Goal: Transaction & Acquisition: Purchase product/service

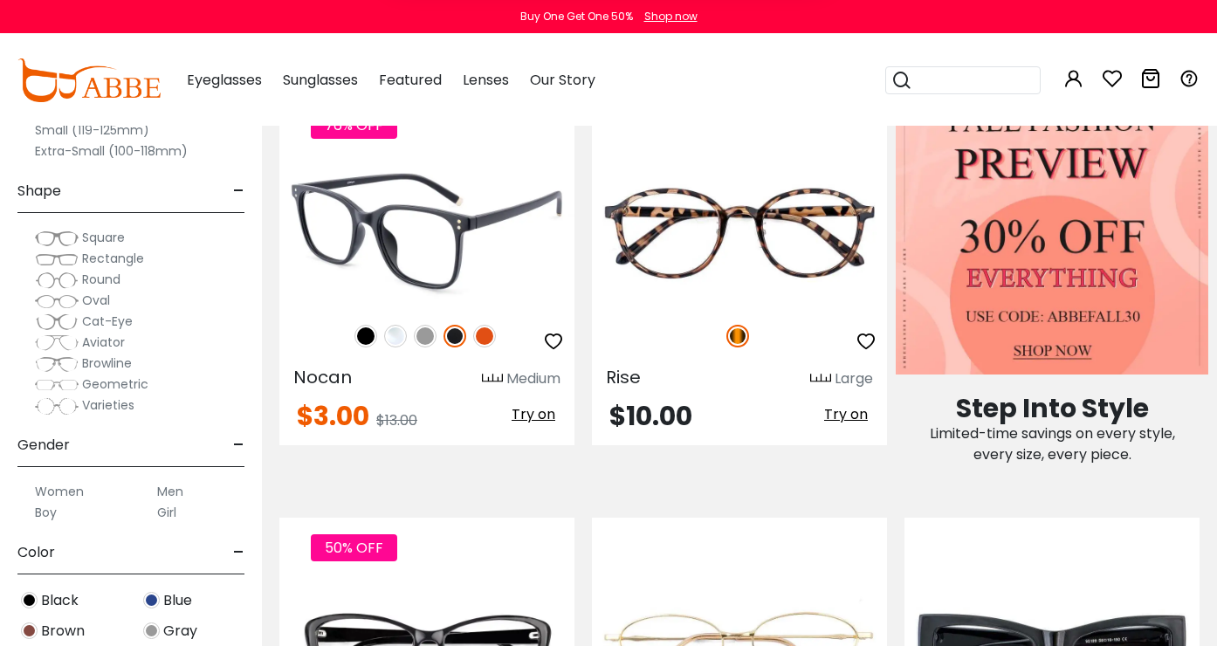
scroll to position [672, 0]
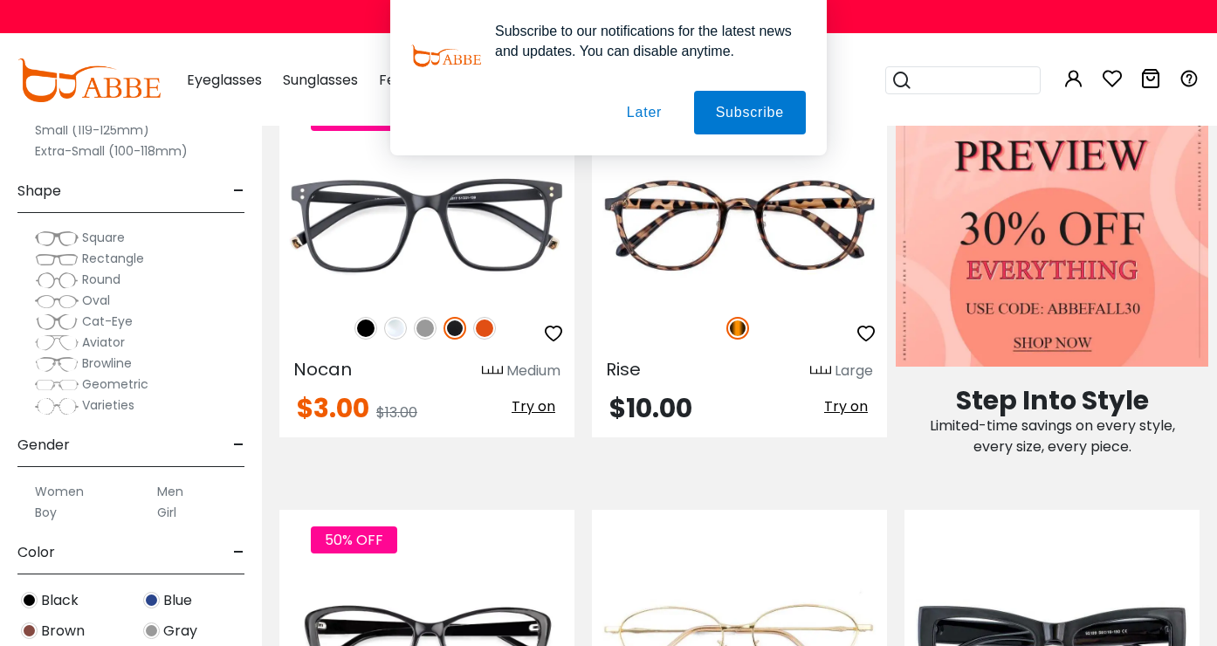
click at [614, 105] on button "Later" at bounding box center [644, 113] width 79 height 44
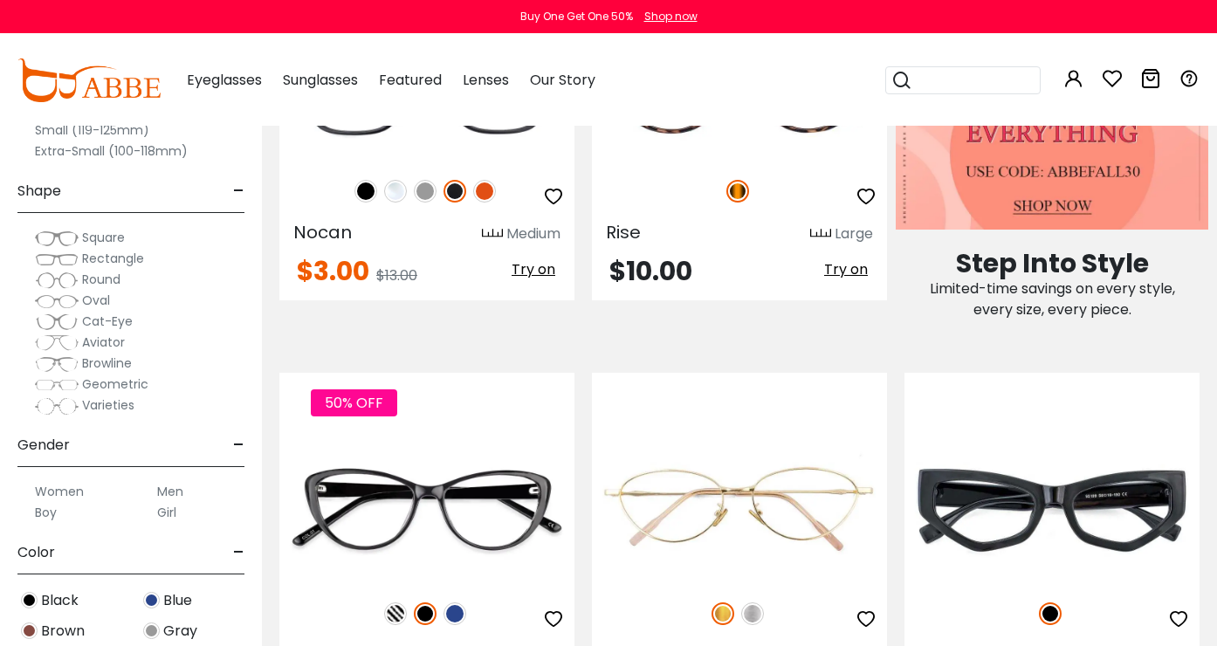
scroll to position [953, 0]
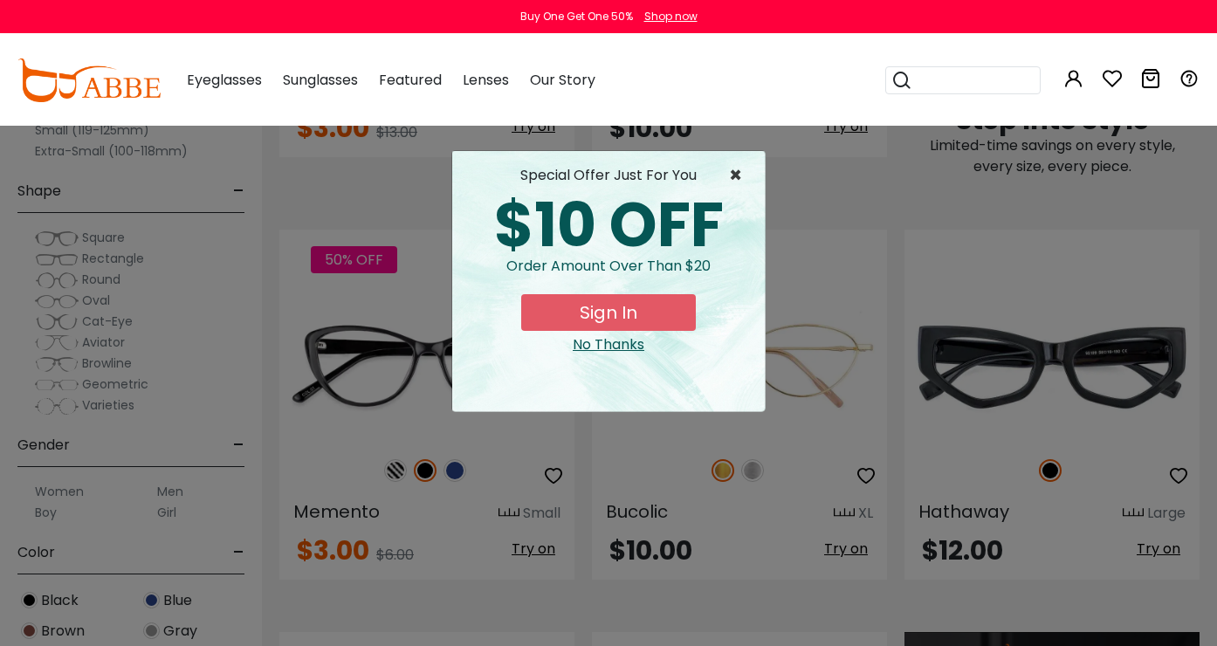
click at [737, 172] on span "×" at bounding box center [740, 175] width 22 height 21
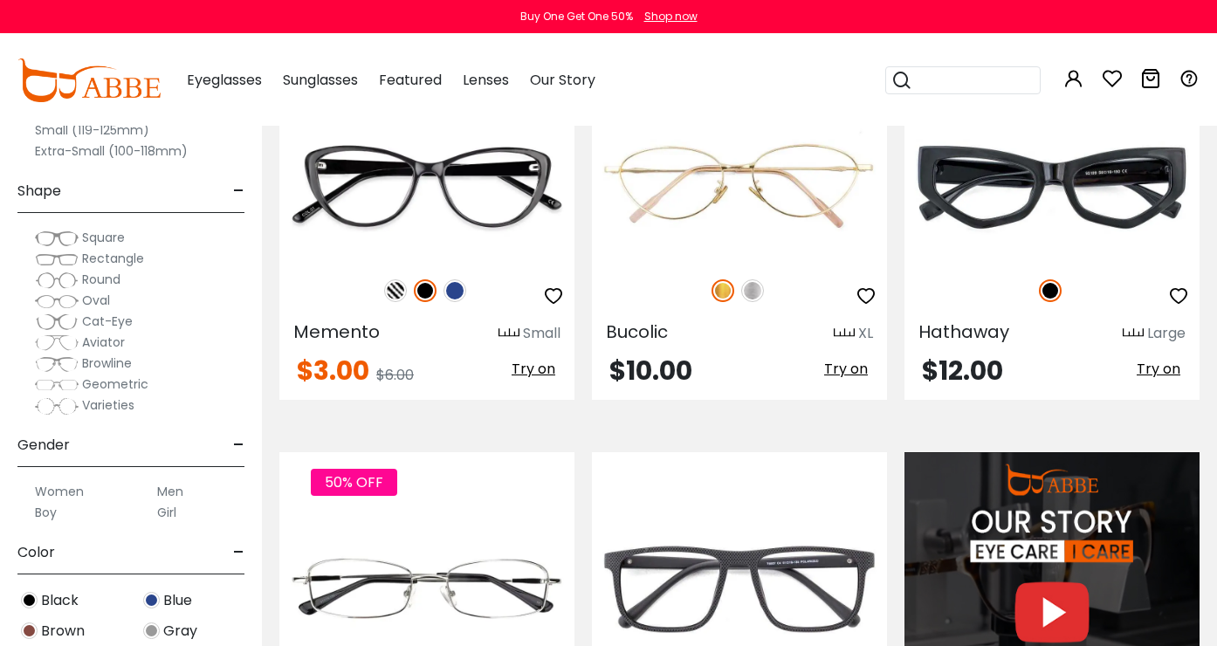
scroll to position [1129, 0]
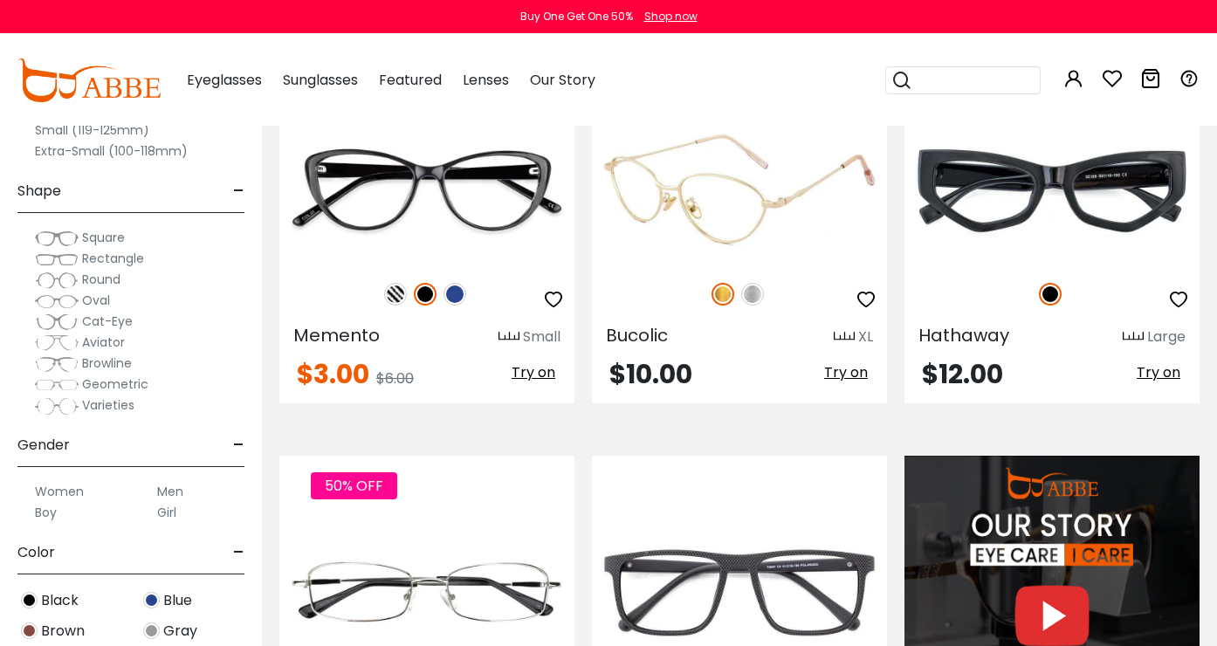
click at [747, 294] on img at bounding box center [752, 294] width 23 height 23
click at [723, 292] on img at bounding box center [723, 294] width 23 height 23
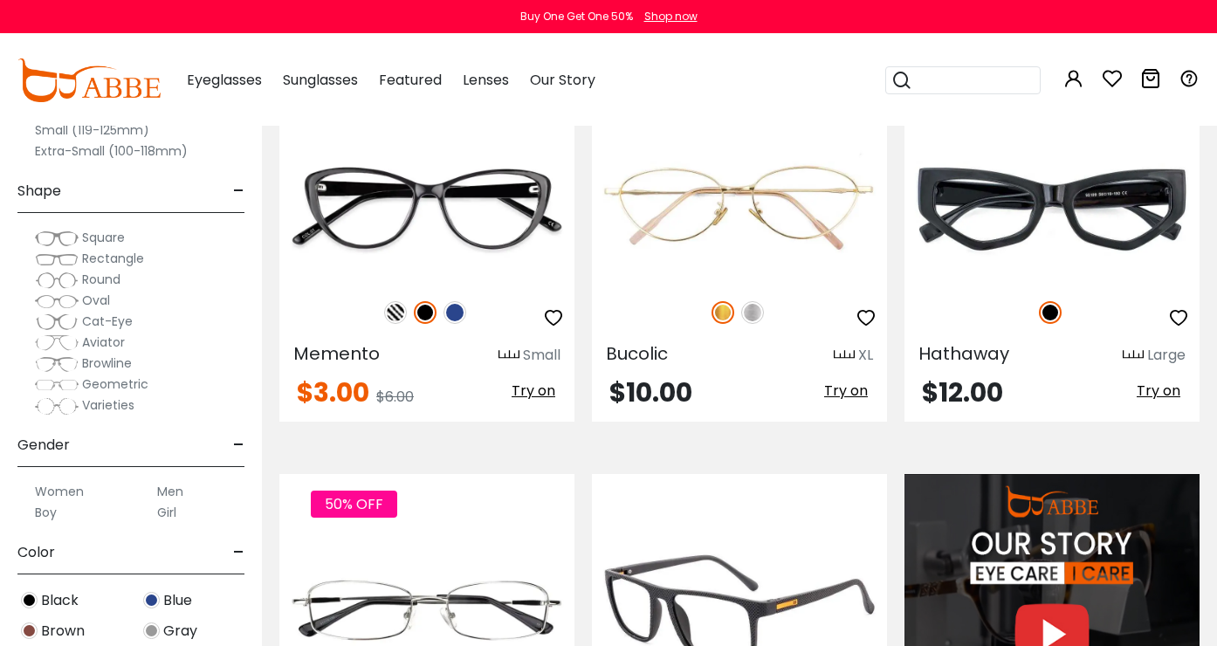
scroll to position [1050, 0]
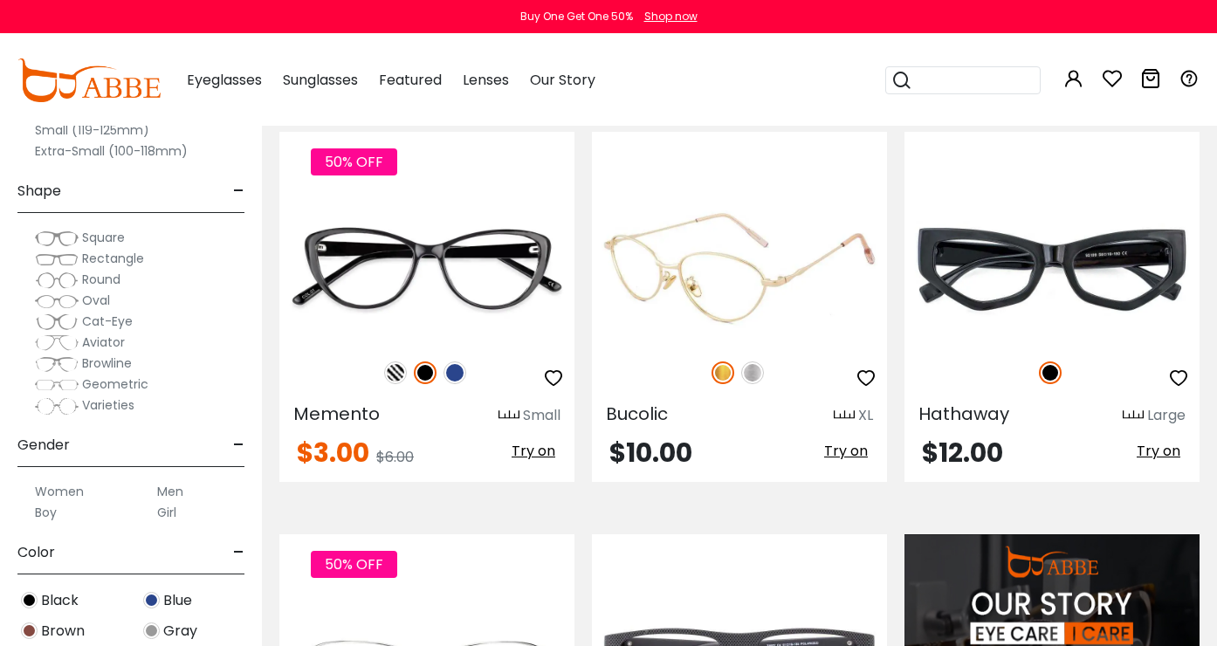
click at [761, 257] on img at bounding box center [739, 269] width 295 height 148
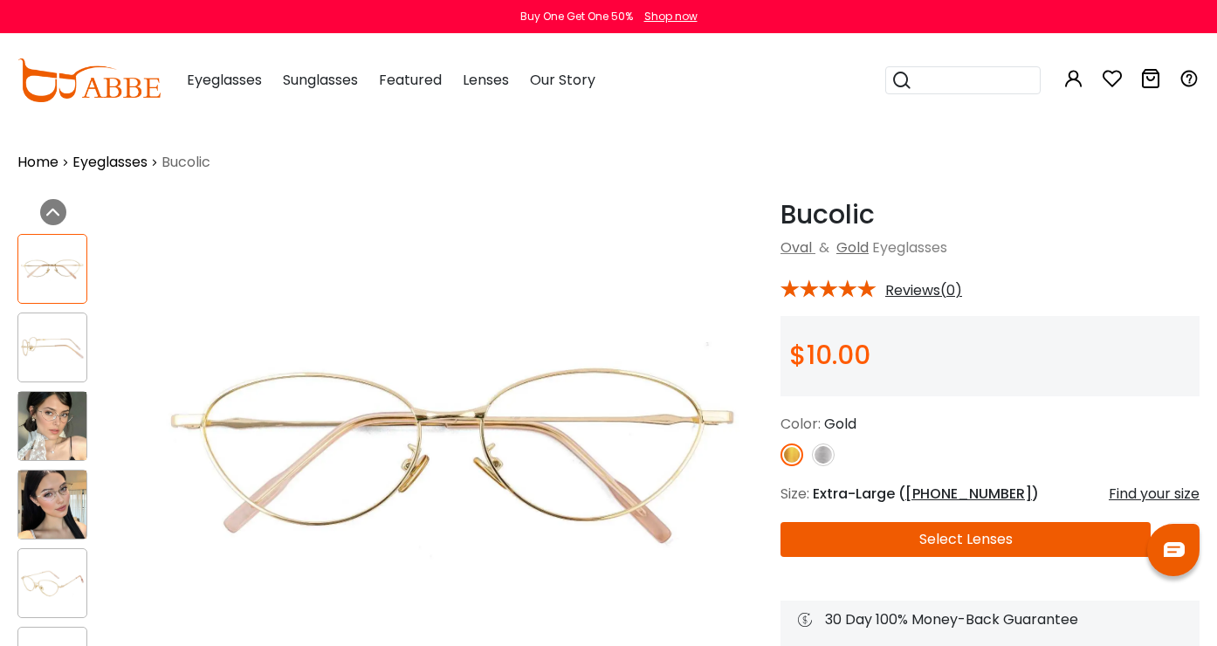
click at [46, 390] on div at bounding box center [72, 465] width 110 height 480
click at [46, 415] on img at bounding box center [52, 426] width 68 height 68
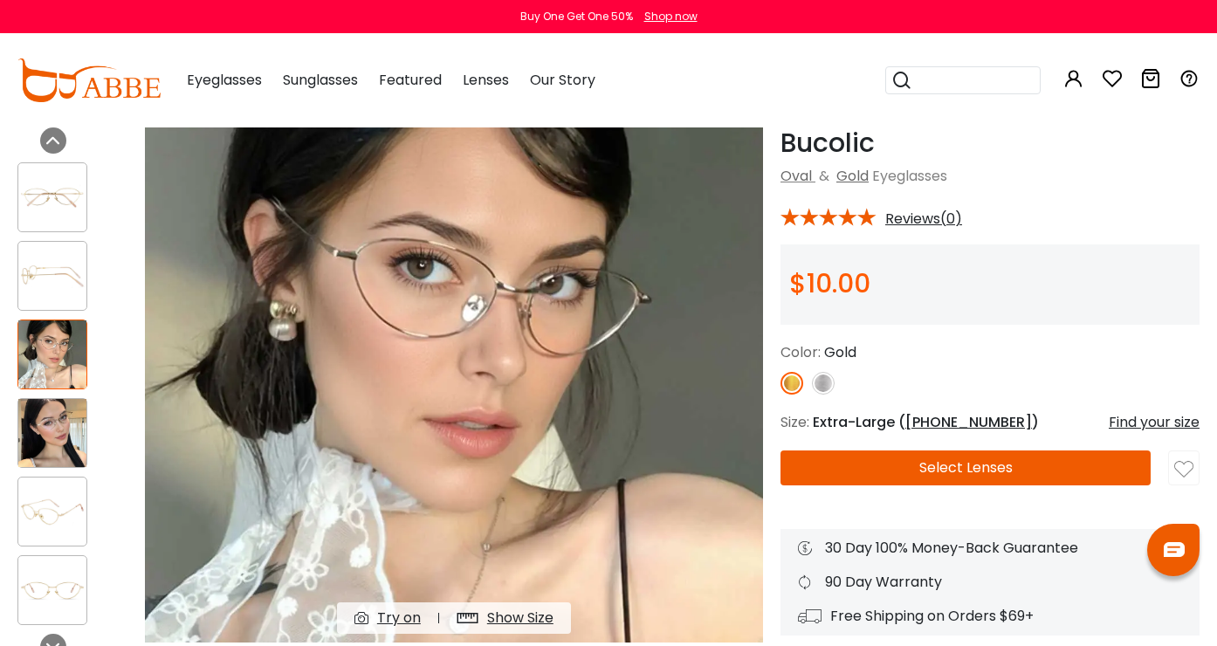
scroll to position [187, 0]
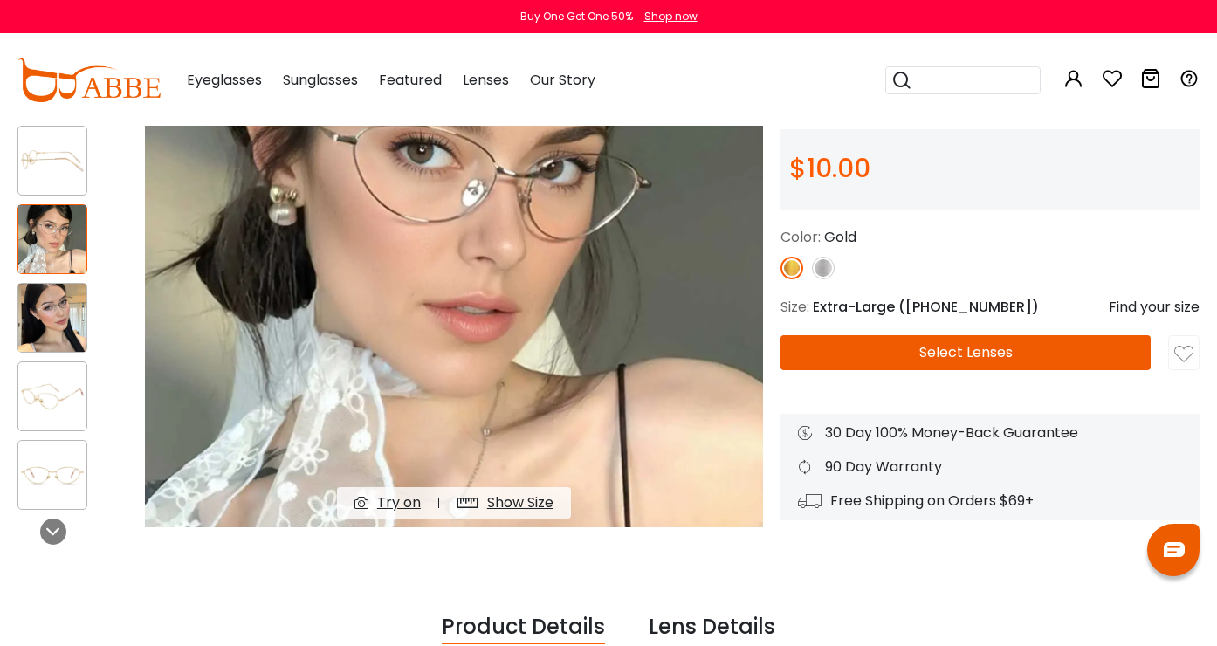
click at [58, 345] on img at bounding box center [52, 318] width 68 height 68
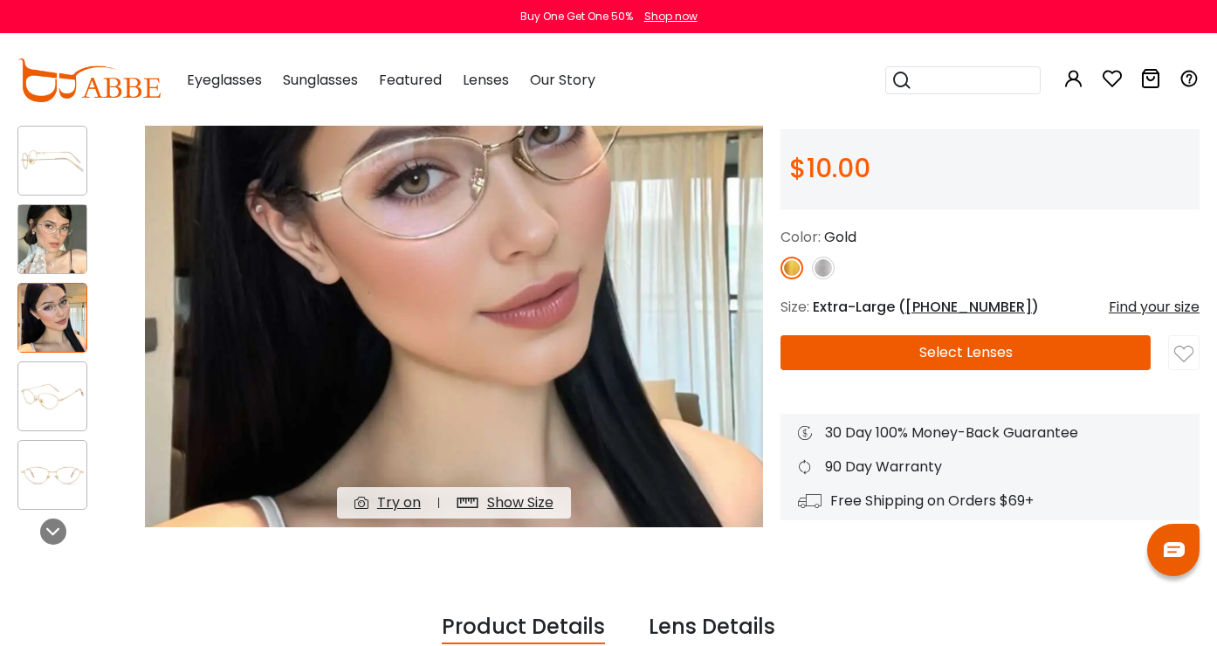
click at [51, 405] on img at bounding box center [52, 397] width 68 height 34
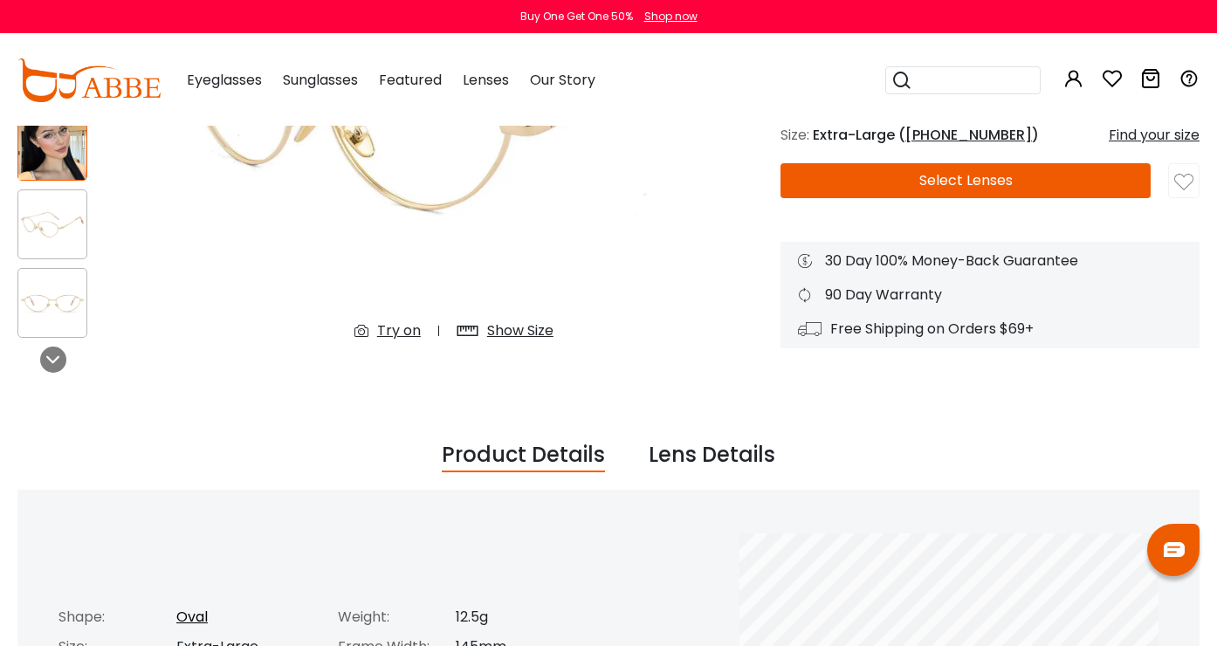
scroll to position [396, 0]
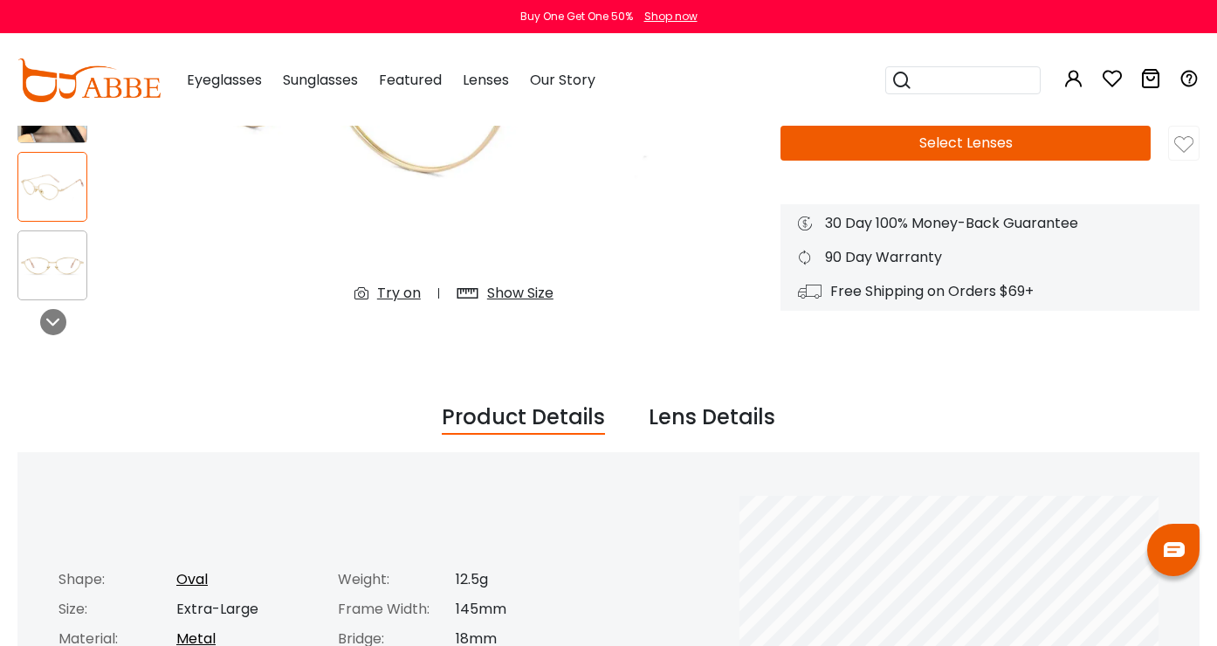
click at [499, 289] on div "Show Size" at bounding box center [520, 293] width 66 height 21
click at [388, 289] on div "Try on" at bounding box center [399, 293] width 44 height 21
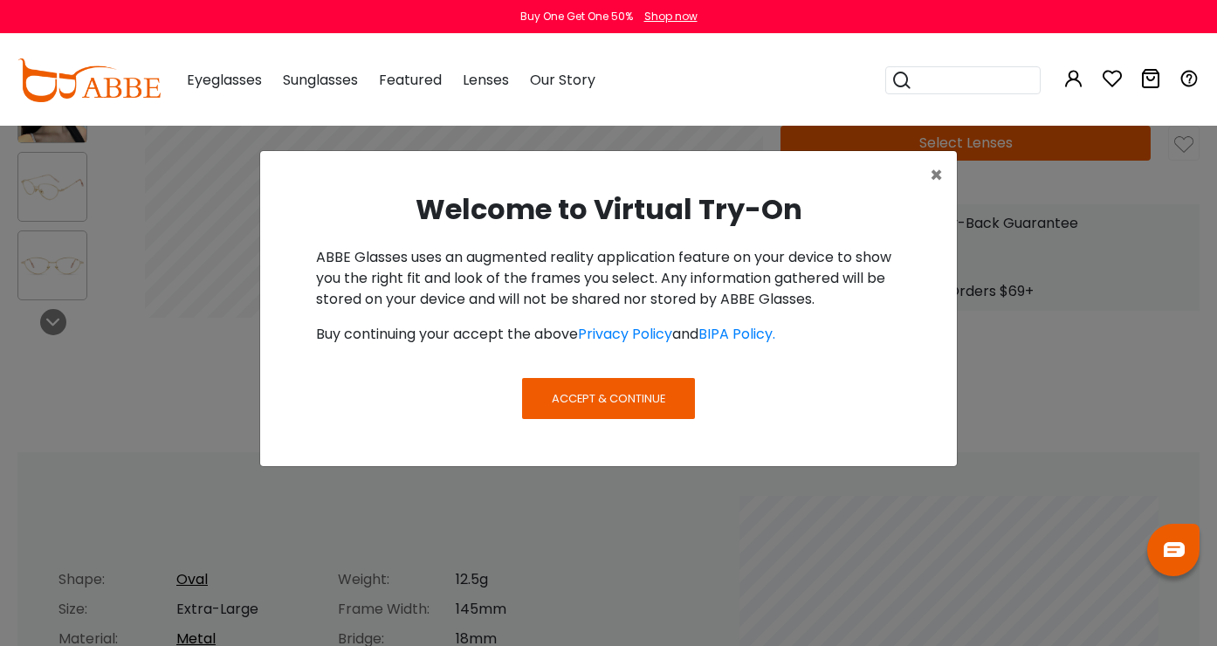
click at [580, 409] on button "Accept & Continue" at bounding box center [608, 398] width 173 height 40
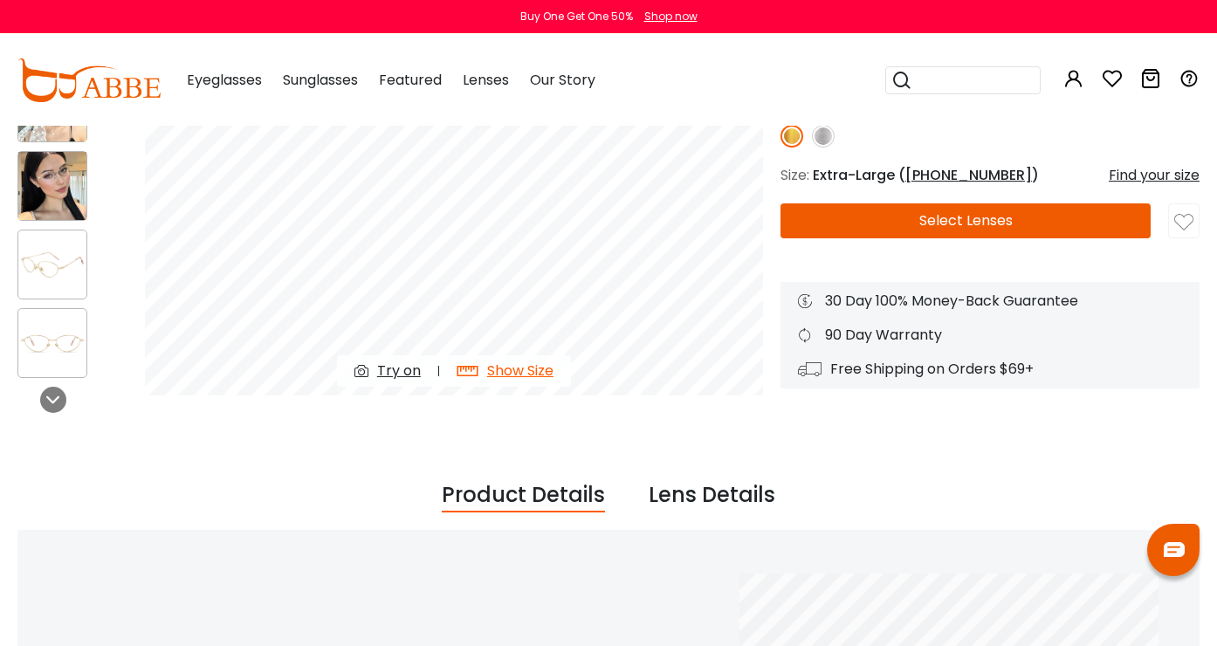
scroll to position [90, 0]
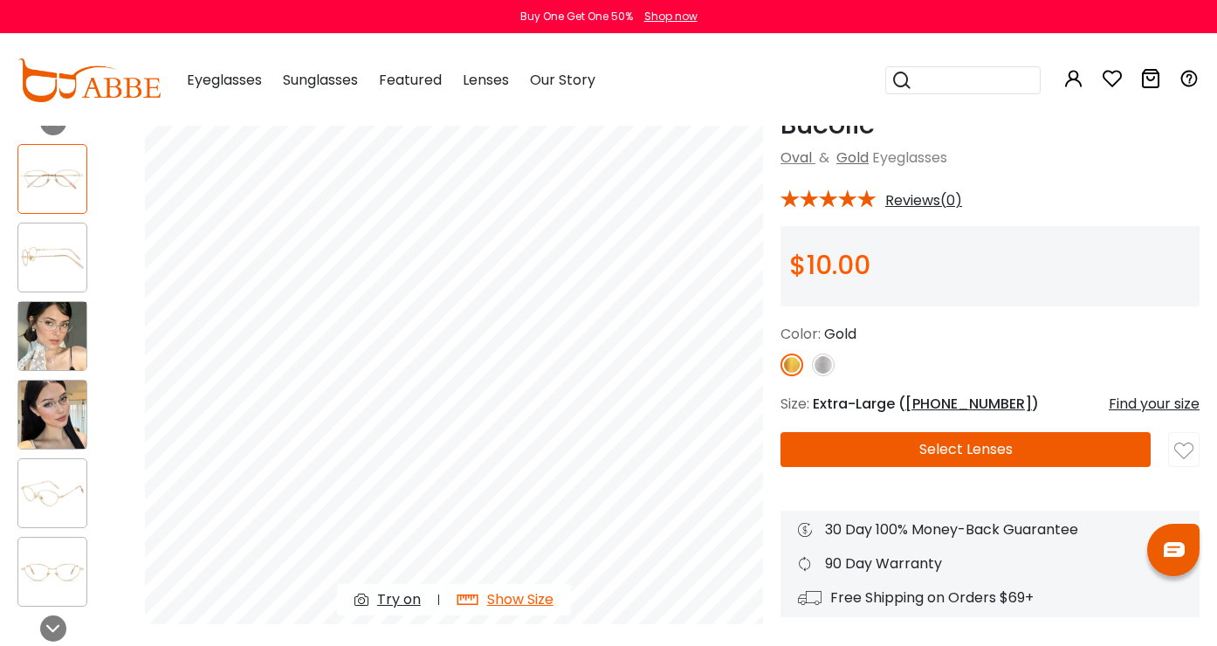
click at [396, 601] on div "Try on" at bounding box center [399, 599] width 44 height 21
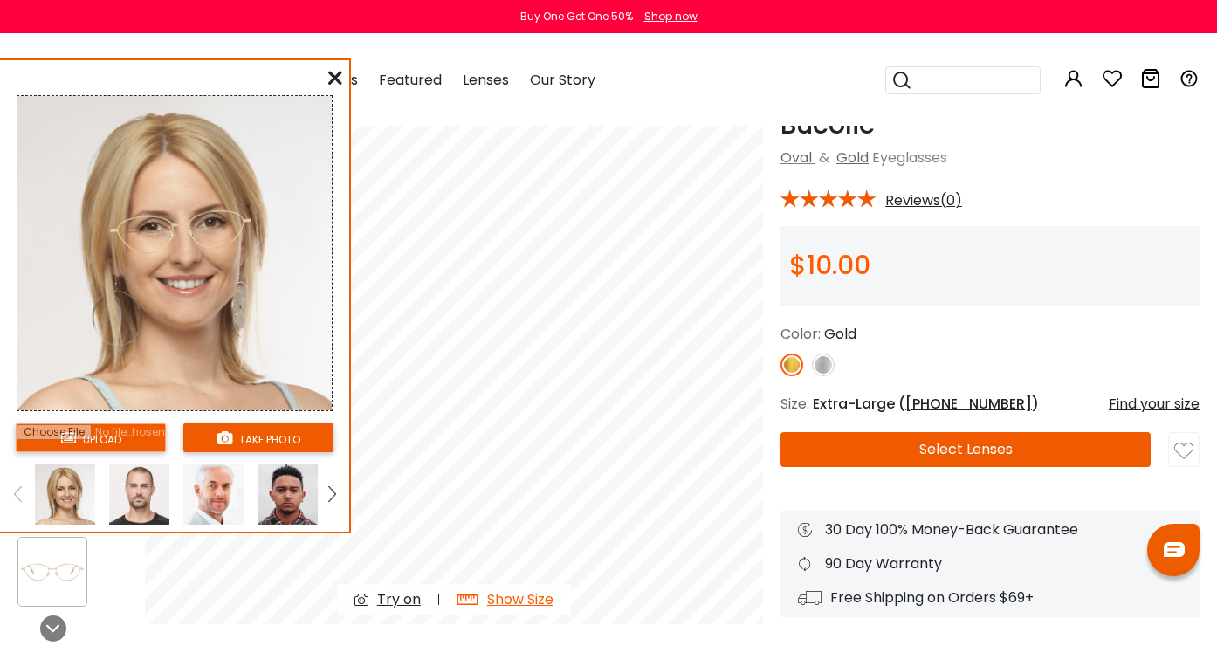
click at [234, 431] on button "take photo" at bounding box center [258, 437] width 150 height 29
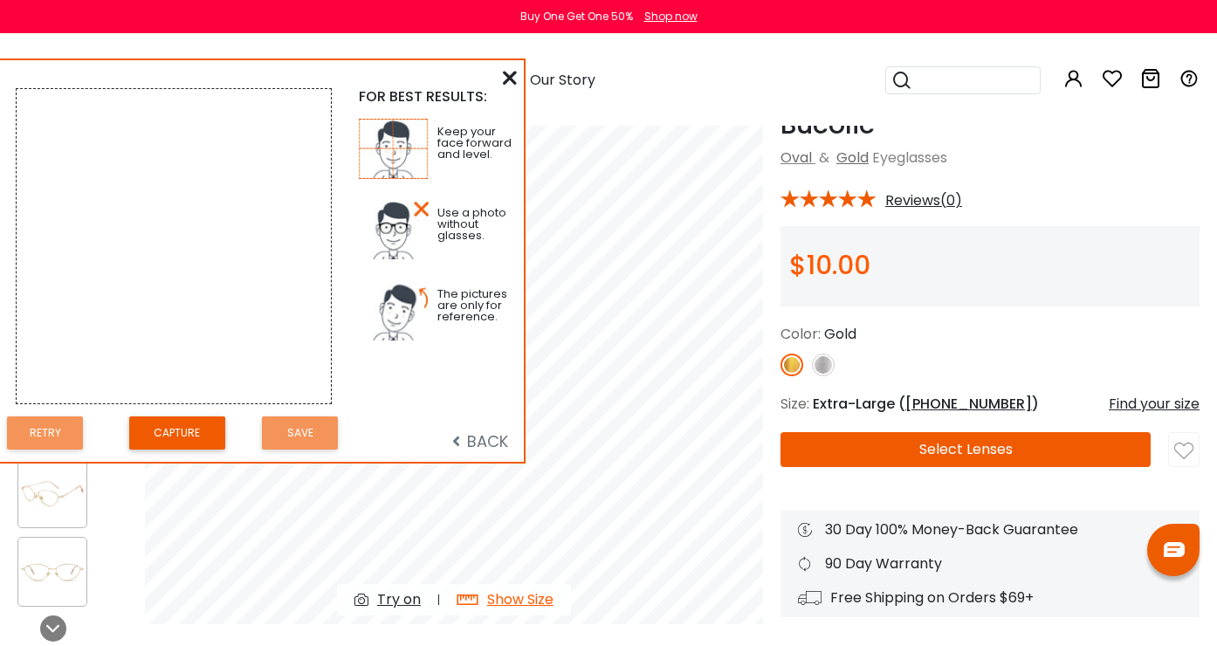
click at [185, 431] on button "Capture" at bounding box center [177, 433] width 96 height 34
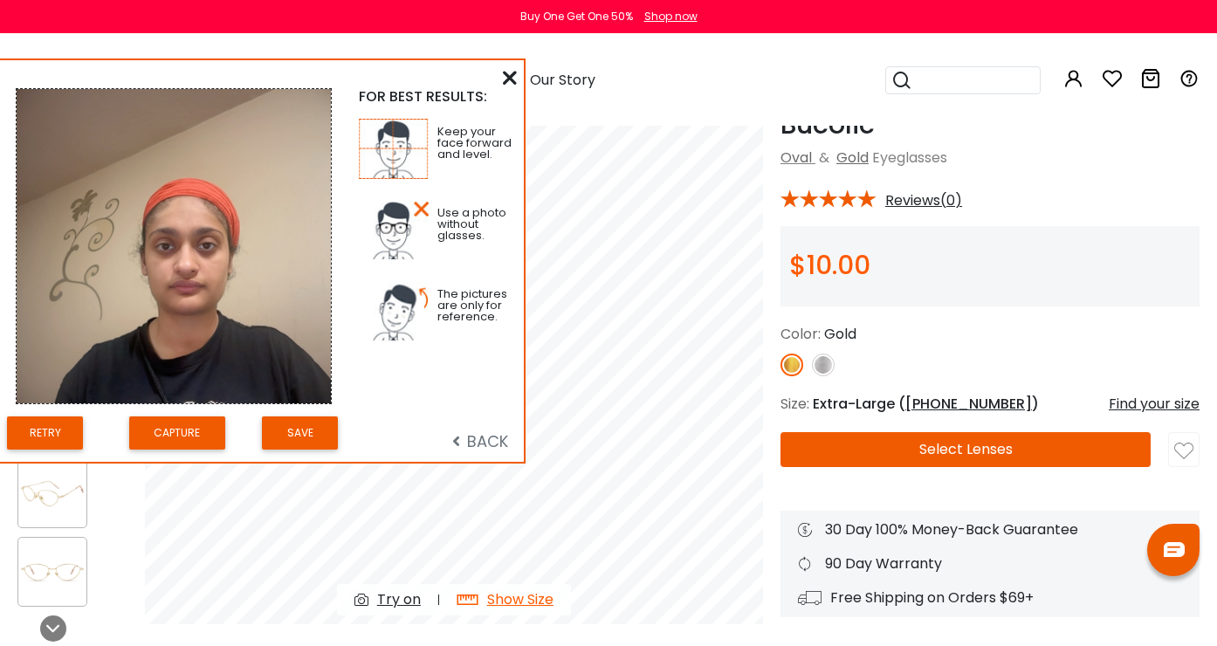
click at [320, 423] on button "Save" at bounding box center [300, 433] width 76 height 34
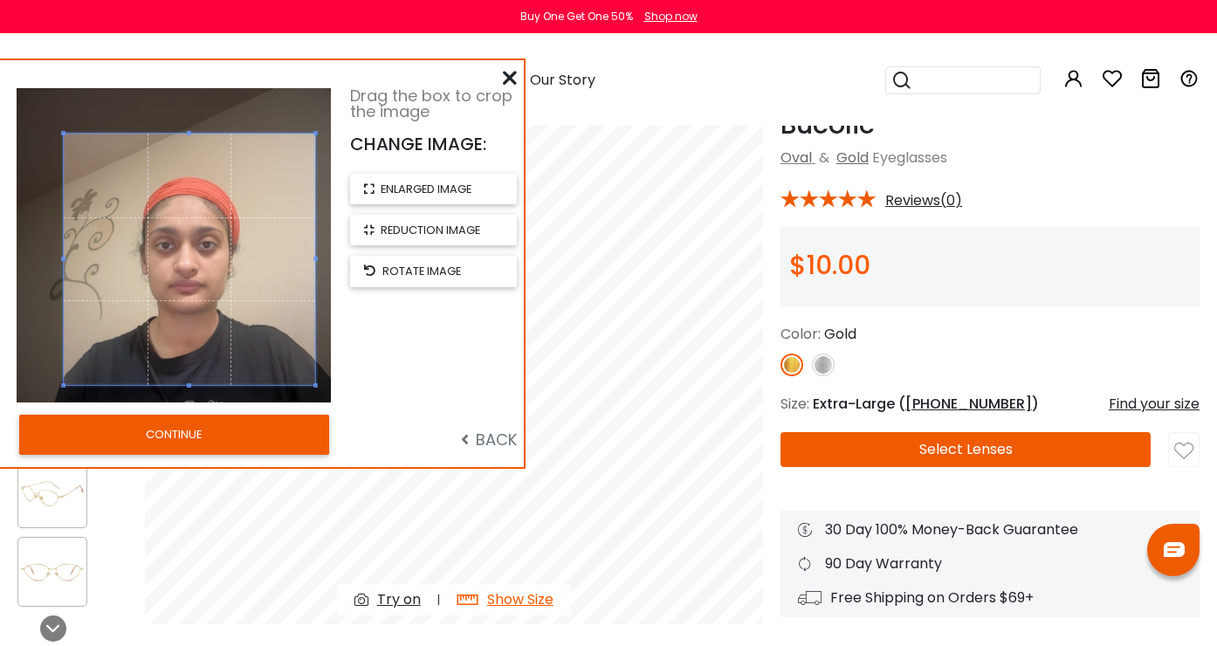
drag, startPoint x: 189, startPoint y: 253, endPoint x: 205, endPoint y: 267, distance: 21.0
click at [205, 267] on span at bounding box center [189, 259] width 251 height 251
click at [191, 430] on button "CONTINUE" at bounding box center [174, 435] width 310 height 40
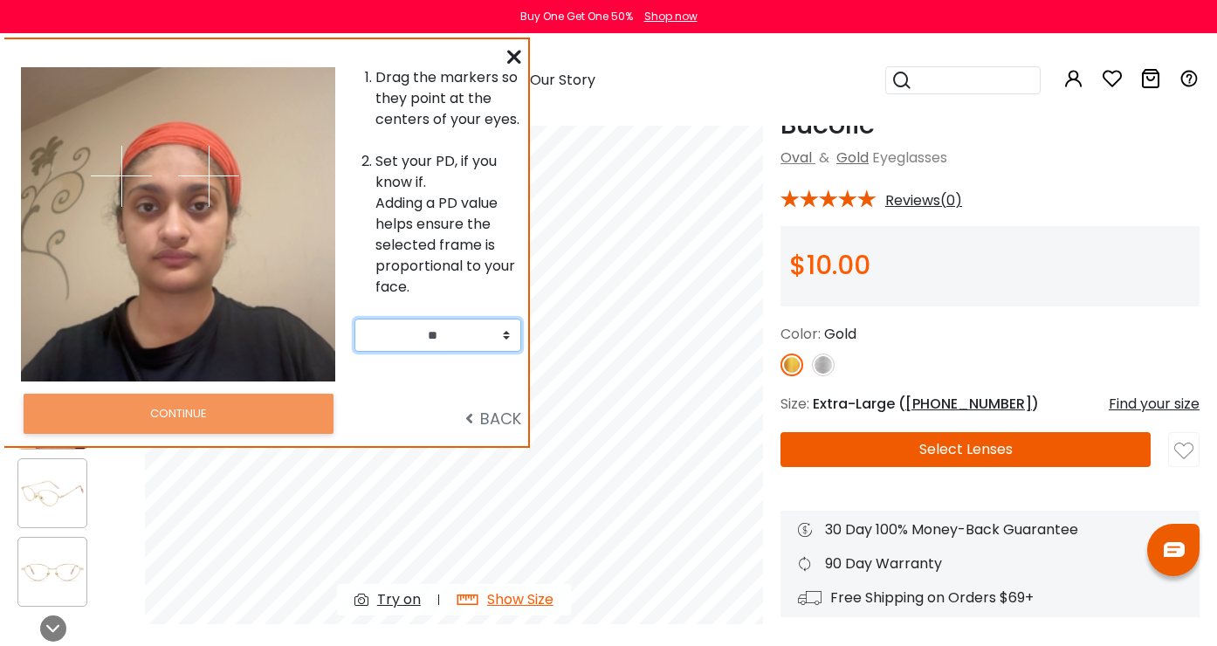
drag, startPoint x: 186, startPoint y: 257, endPoint x: 190, endPoint y: 238, distance: 18.8
click at [190, 238] on div at bounding box center [256, 224] width 157 height 314
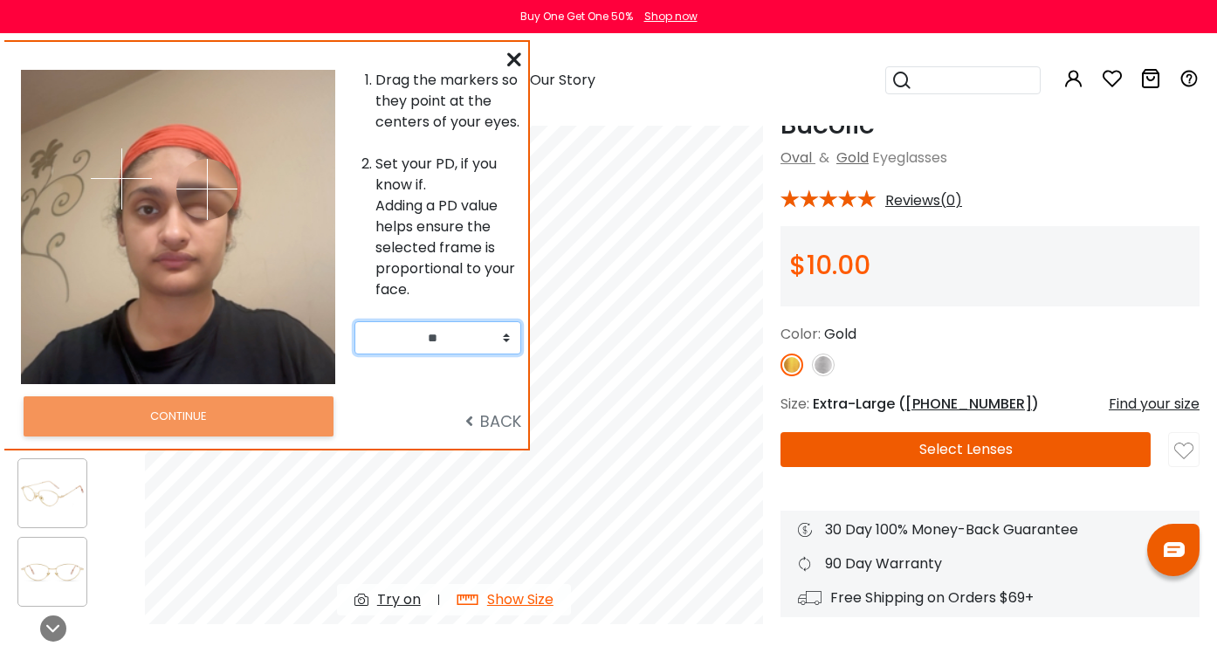
drag, startPoint x: 207, startPoint y: 177, endPoint x: 207, endPoint y: 189, distance: 11.4
click at [207, 189] on img at bounding box center [206, 189] width 61 height 61
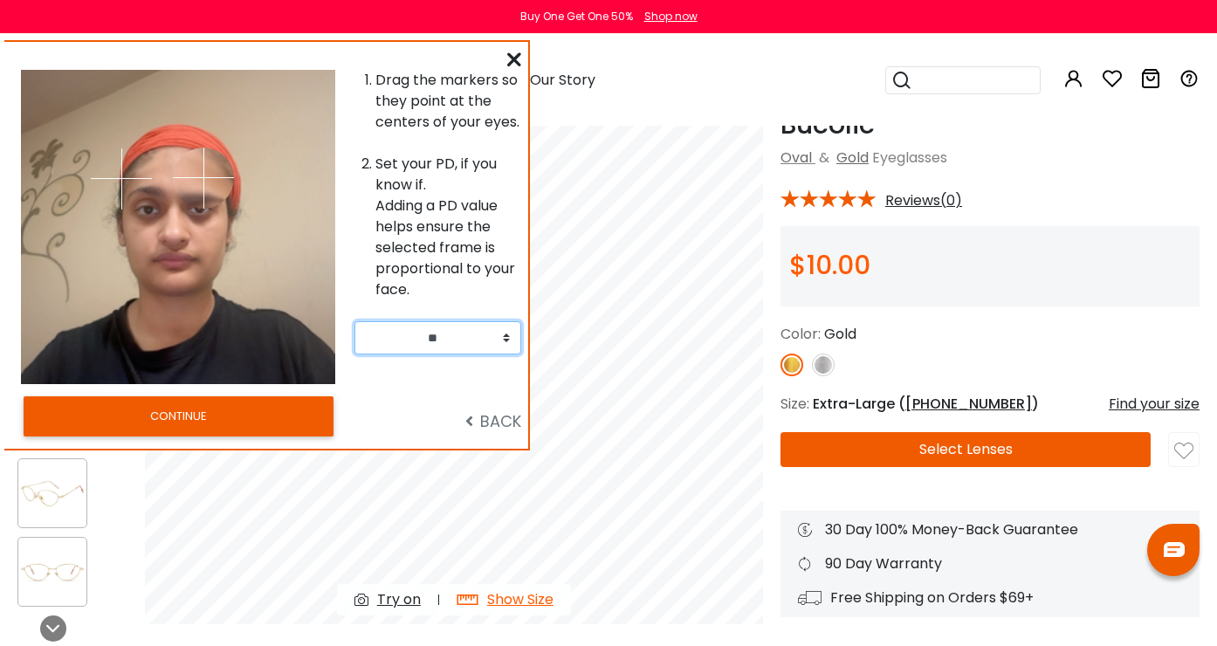
click at [203, 177] on img at bounding box center [203, 178] width 61 height 61
click at [228, 422] on button "CONTINUE" at bounding box center [179, 416] width 310 height 40
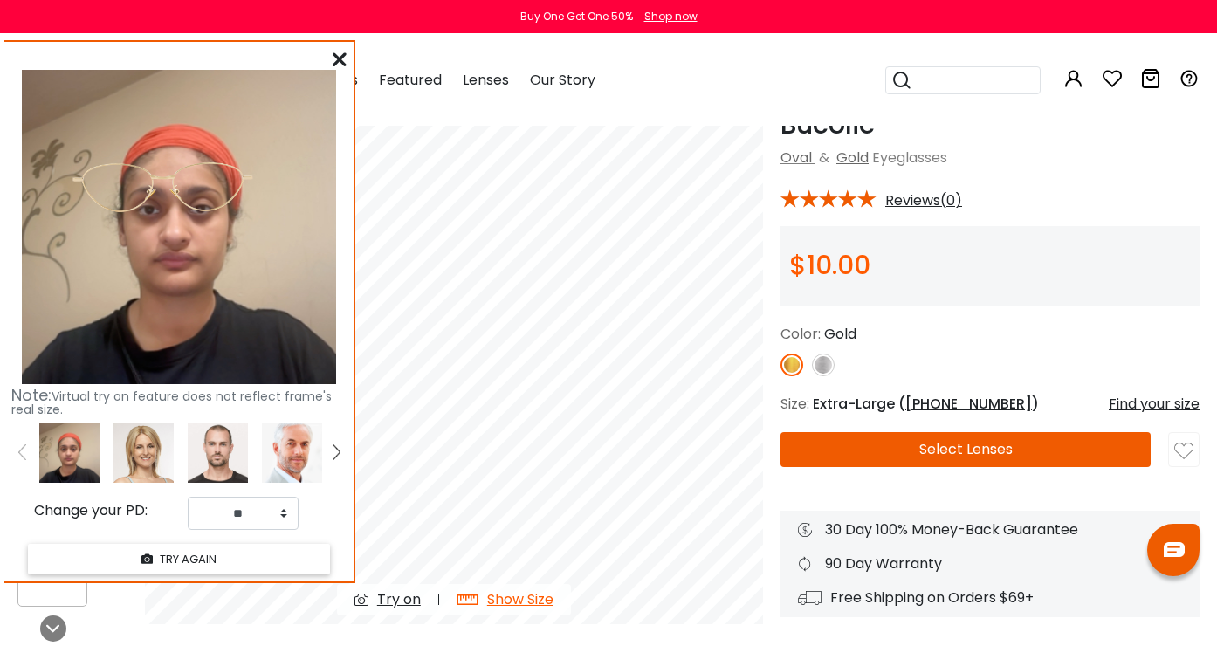
click at [125, 453] on img at bounding box center [144, 453] width 60 height 60
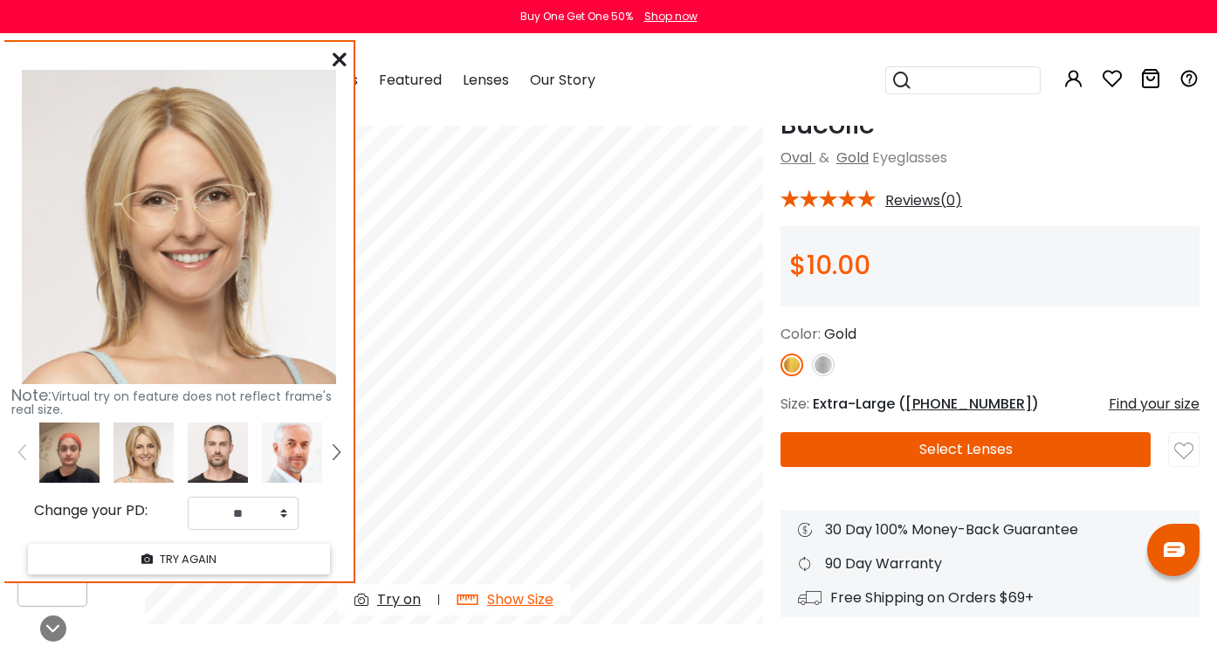
click at [82, 444] on img at bounding box center [69, 453] width 60 height 60
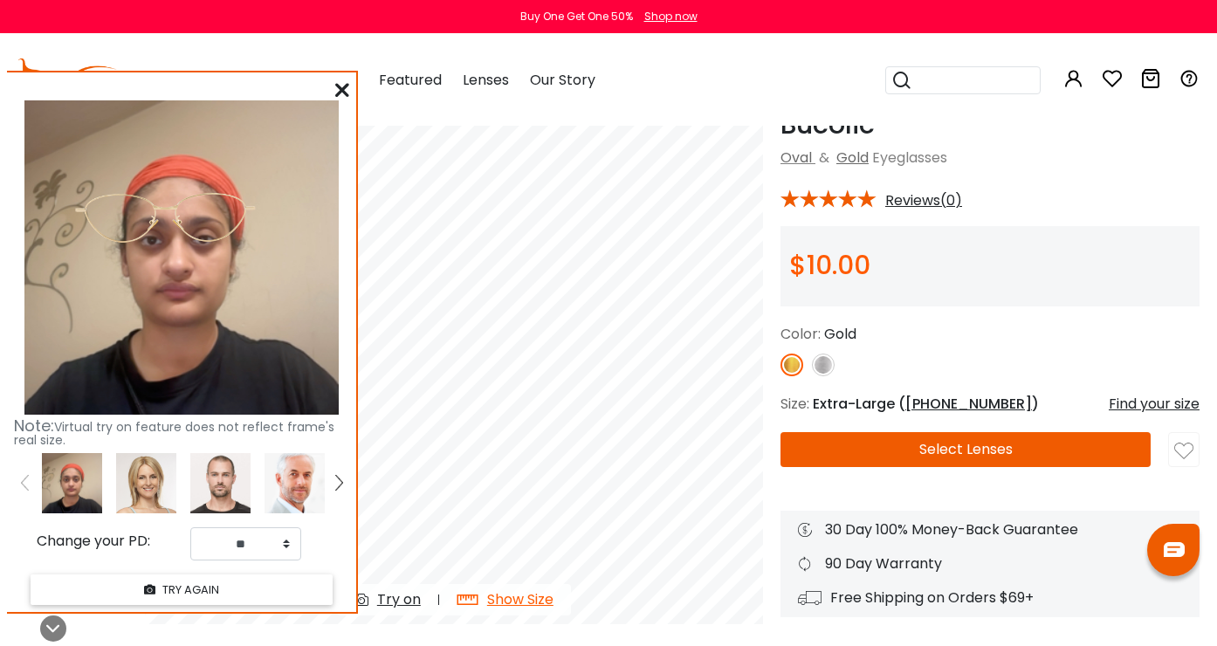
drag, startPoint x: 175, startPoint y: 182, endPoint x: 176, endPoint y: 197, distance: 15.7
click at [177, 196] on img at bounding box center [165, 218] width 198 height 100
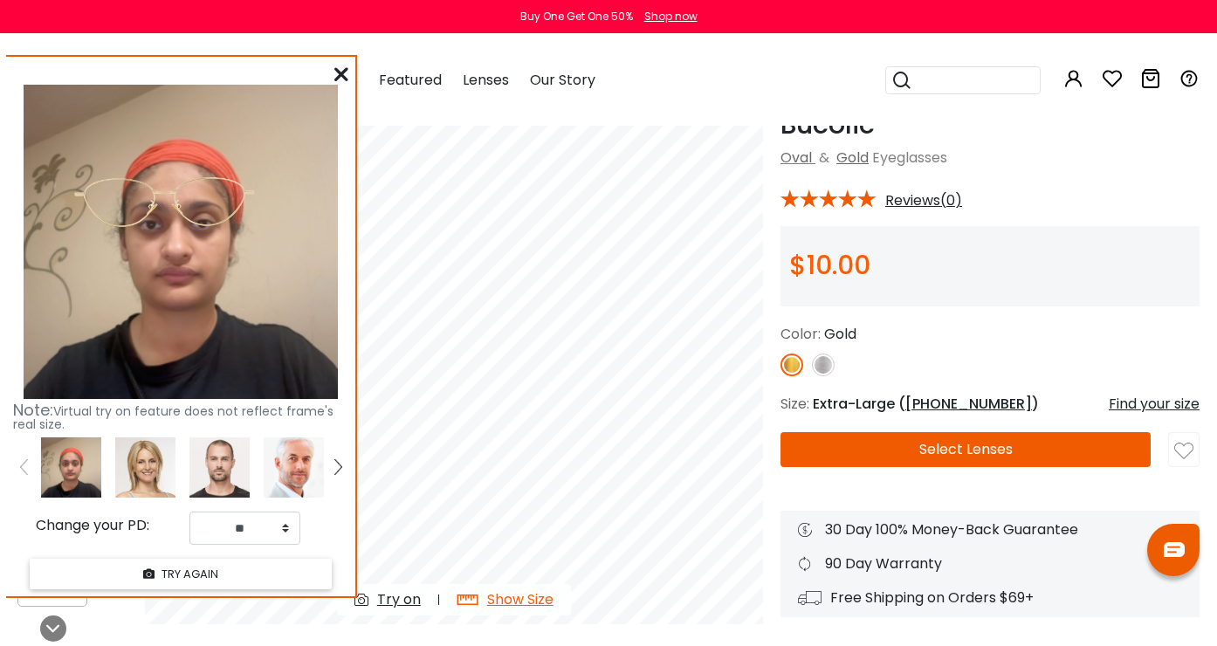
click at [186, 208] on img at bounding box center [164, 202] width 198 height 100
click at [19, 458] on link at bounding box center [24, 467] width 22 height 60
click at [21, 459] on img at bounding box center [23, 467] width 7 height 16
click at [146, 471] on img at bounding box center [145, 467] width 60 height 60
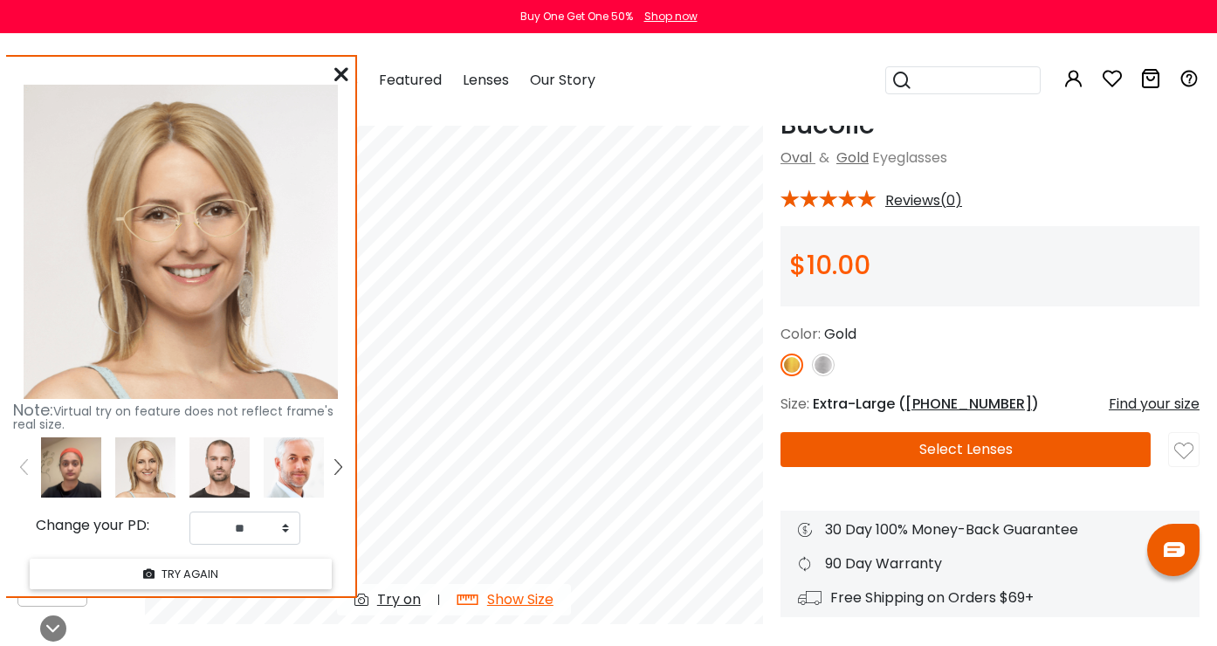
click at [57, 474] on img at bounding box center [71, 467] width 60 height 60
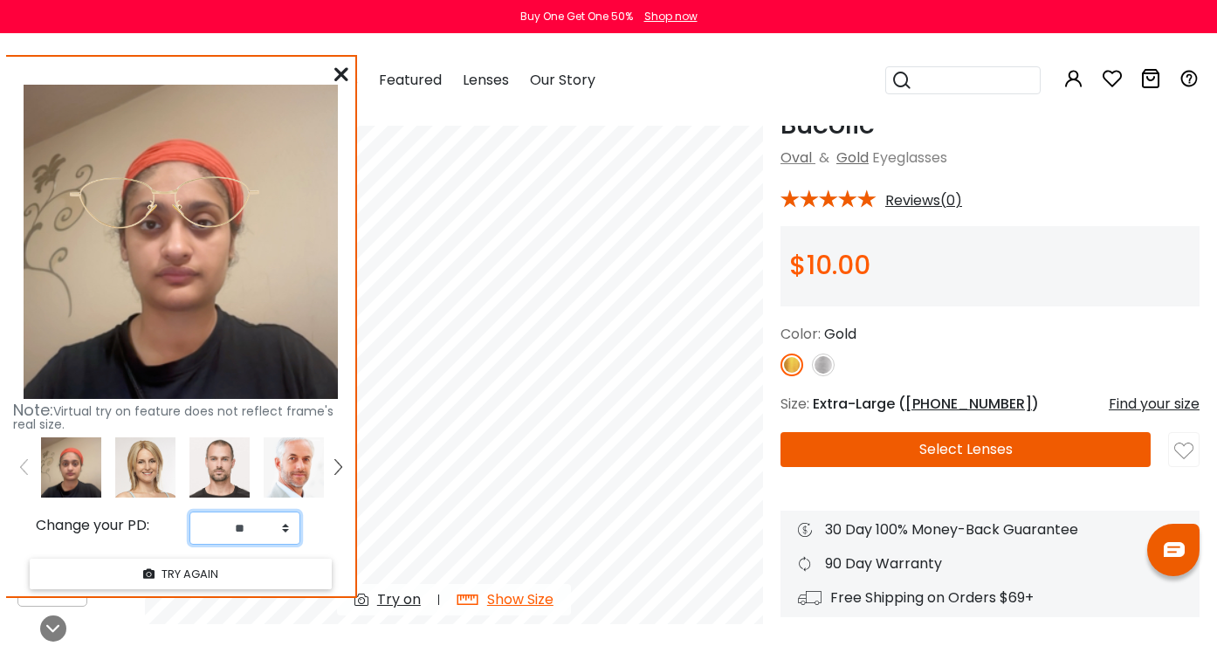
select select "**"
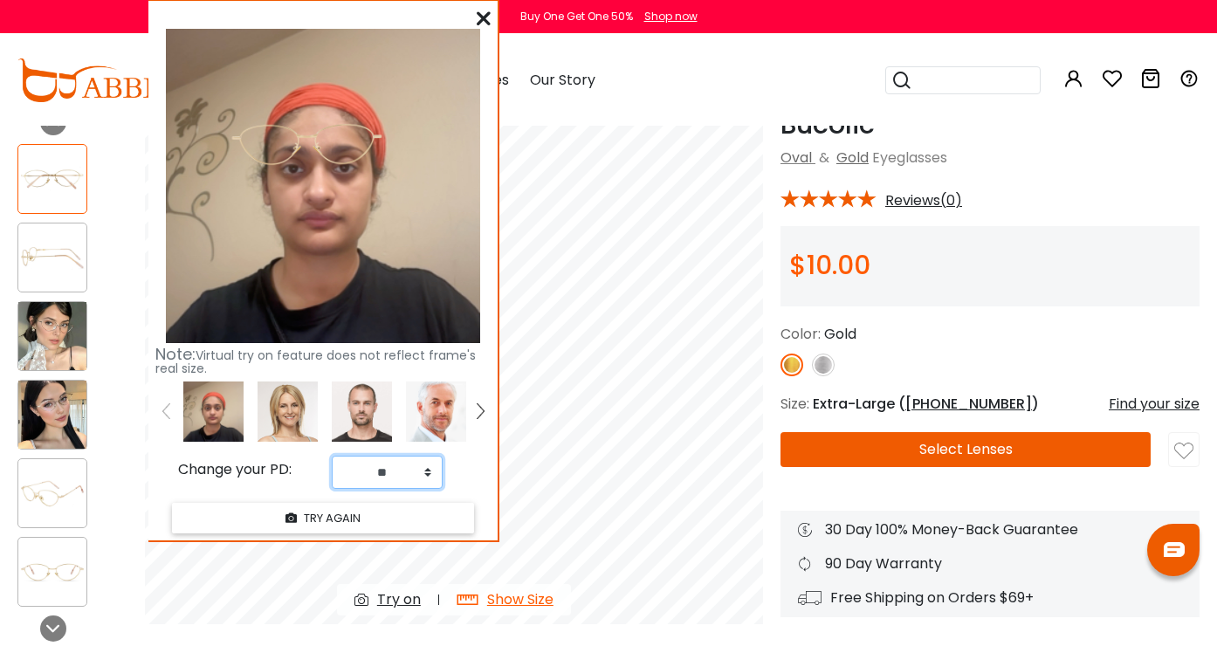
drag, startPoint x: 163, startPoint y: 190, endPoint x: 341, endPoint y: 137, distance: 185.1
click at [341, 138] on img at bounding box center [307, 144] width 164 height 83
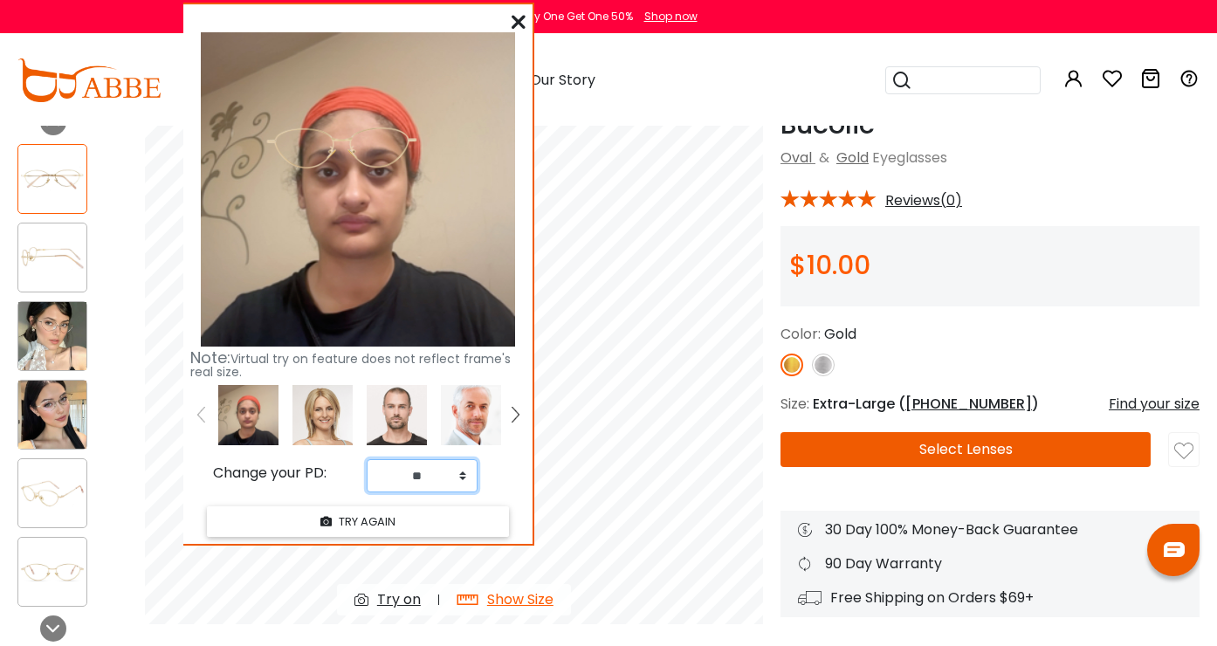
click at [416, 148] on img at bounding box center [342, 148] width 164 height 83
click at [368, 148] on img at bounding box center [342, 148] width 164 height 83
click at [368, 165] on img at bounding box center [342, 148] width 164 height 83
click at [368, 184] on img at bounding box center [342, 148] width 164 height 83
click at [308, 523] on button "TRY AGAIN" at bounding box center [358, 521] width 302 height 31
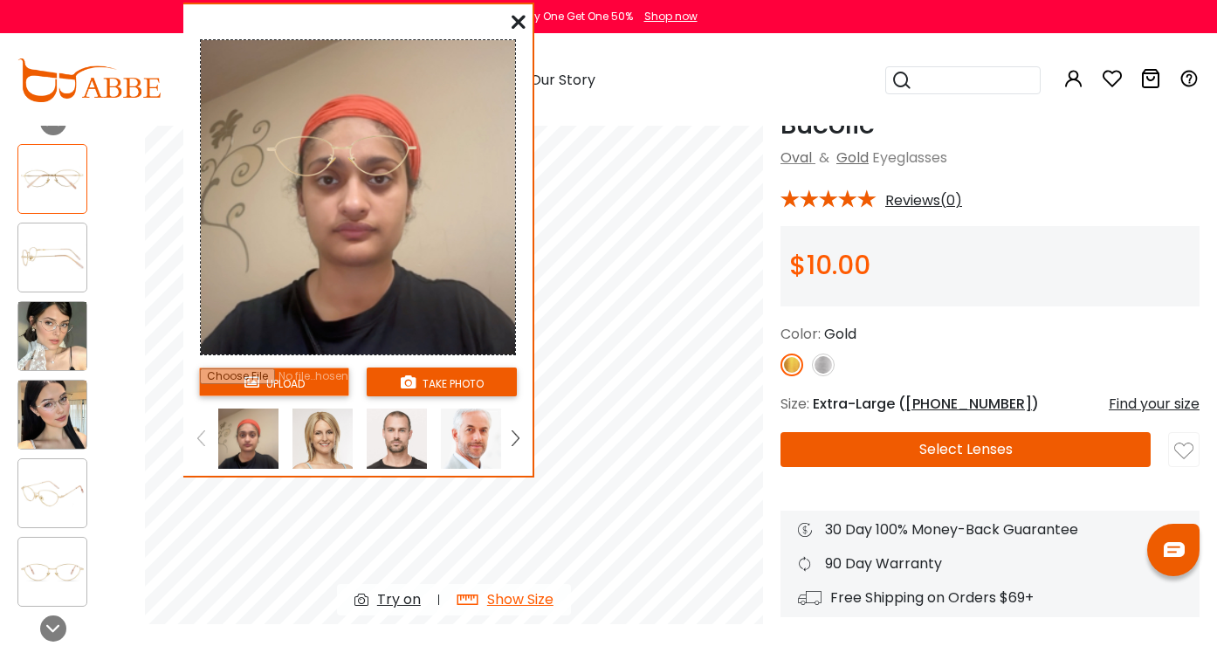
click at [265, 431] on img at bounding box center [248, 439] width 60 height 60
click at [291, 376] on input "file" at bounding box center [274, 382] width 150 height 29
click at [366, 424] on div at bounding box center [397, 439] width 74 height 60
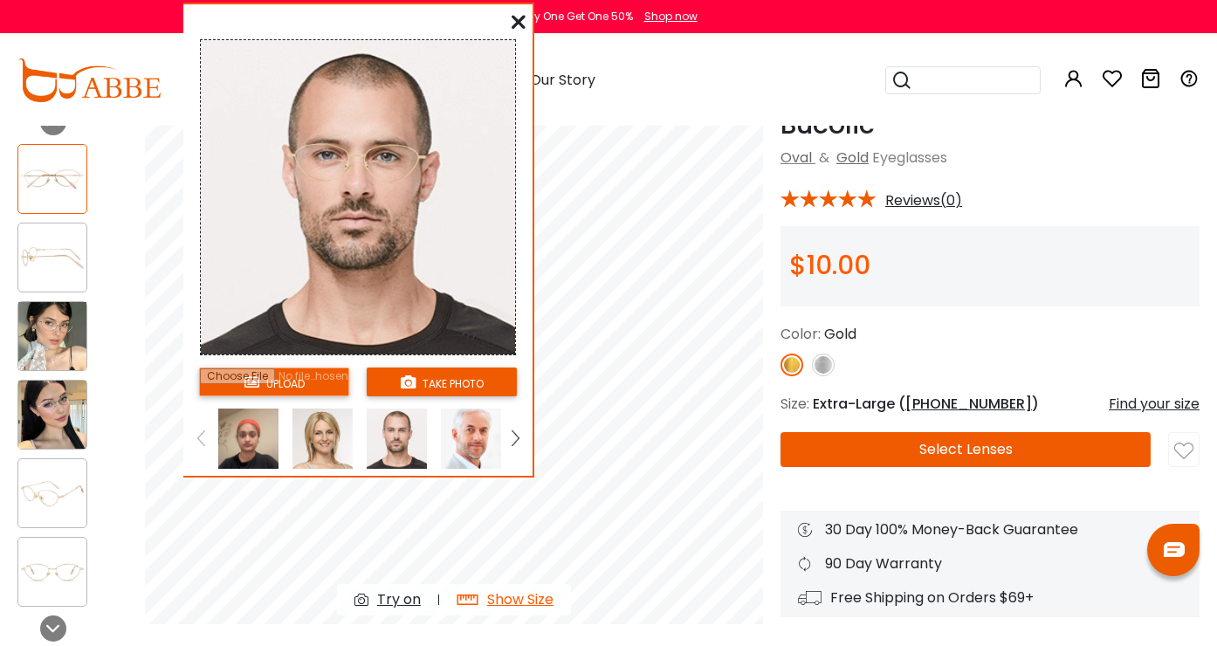
click at [306, 424] on img at bounding box center [322, 439] width 60 height 60
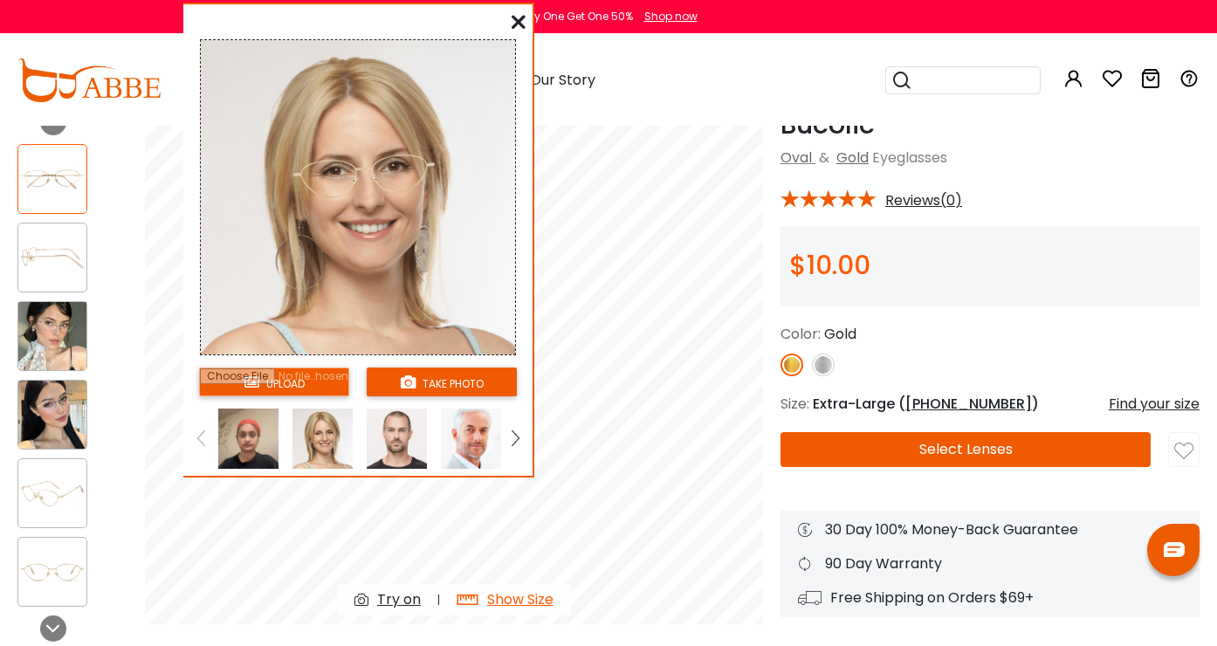
click at [272, 428] on img at bounding box center [248, 439] width 60 height 60
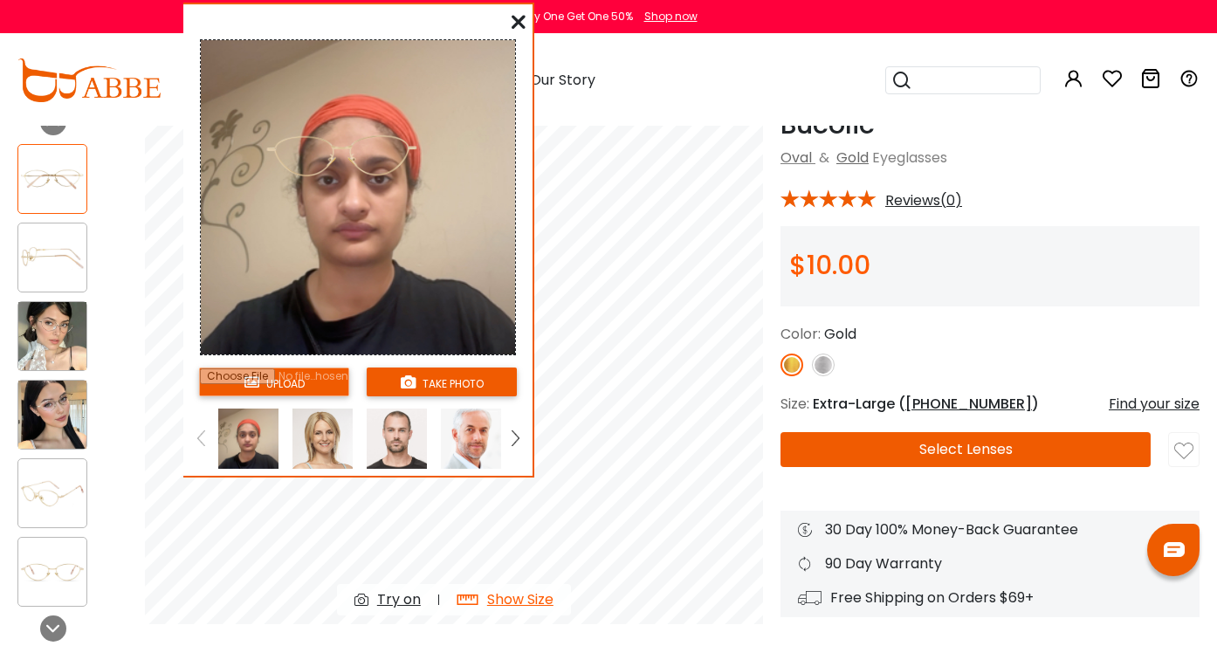
click at [524, 17] on icon at bounding box center [519, 22] width 14 height 14
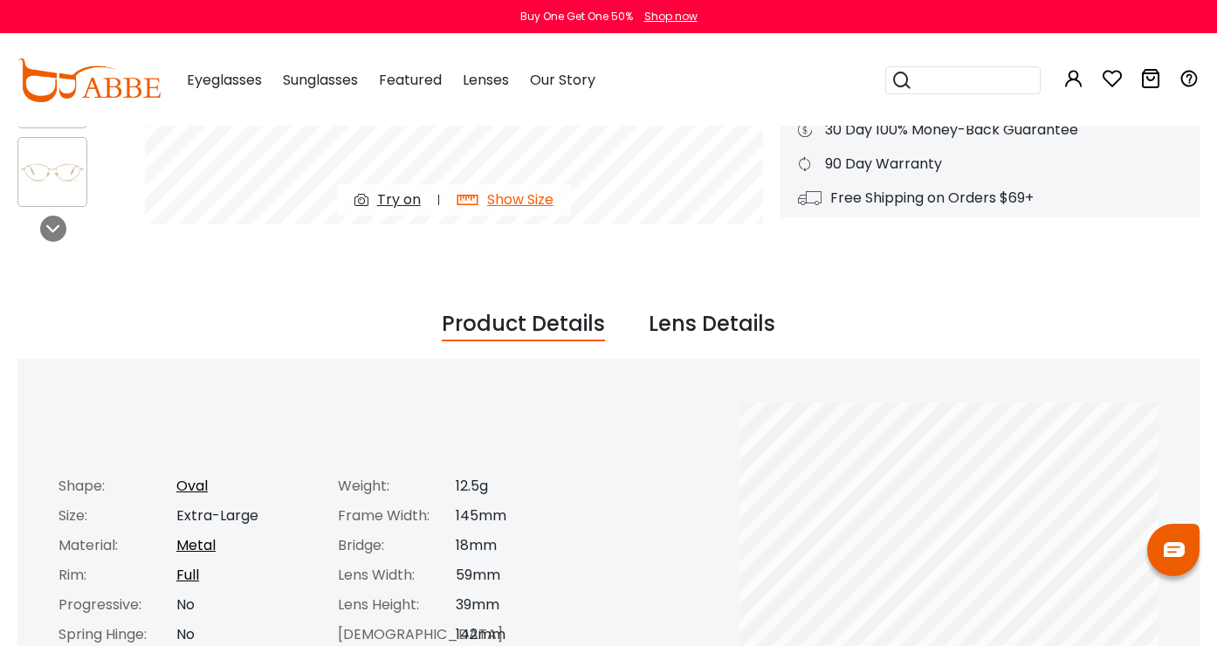
scroll to position [631, 0]
